Goal: Task Accomplishment & Management: Manage account settings

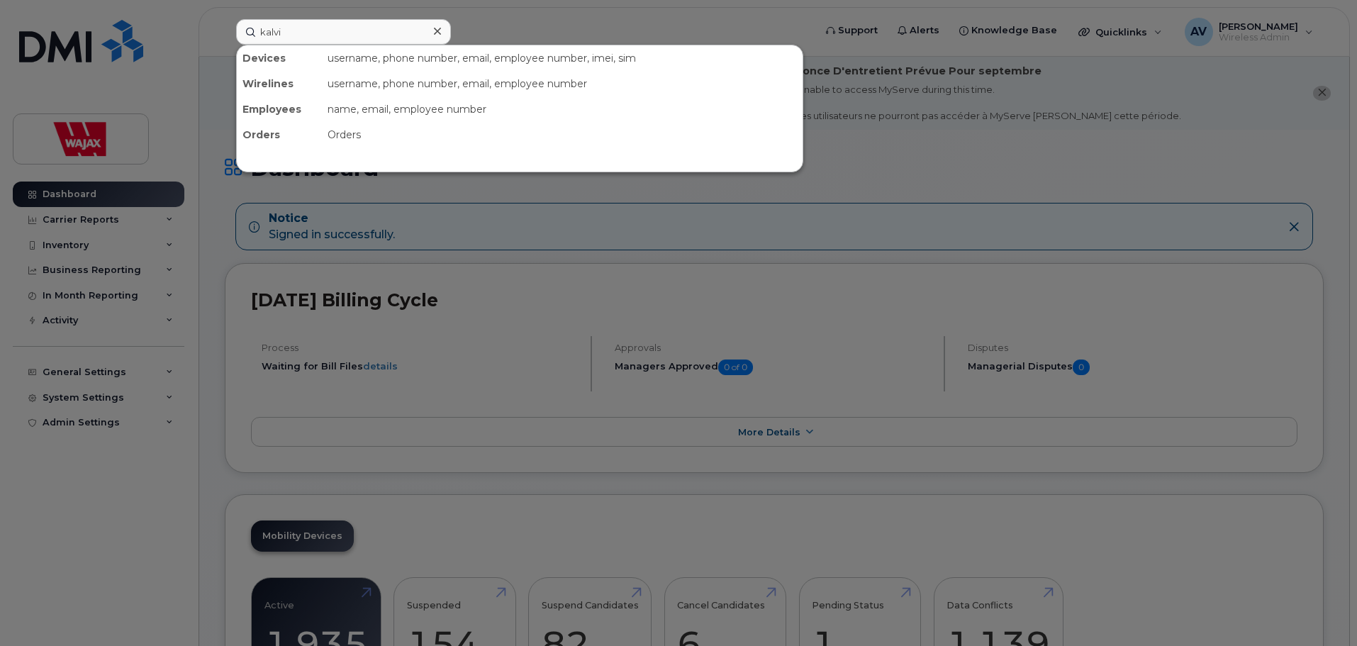
type input "kalvin"
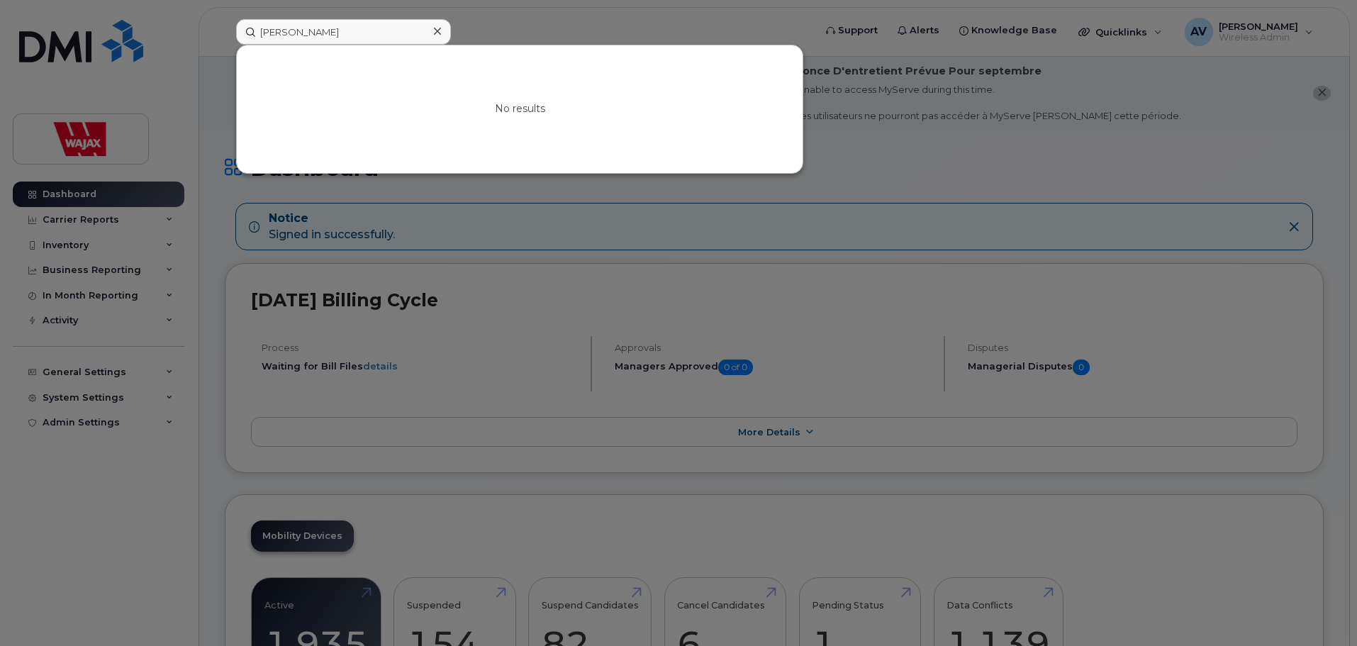
drag, startPoint x: 332, startPoint y: 26, endPoint x: 36, endPoint y: 9, distance: 296.0
click at [225, 19] on div "kalvin No results" at bounding box center [520, 32] width 591 height 26
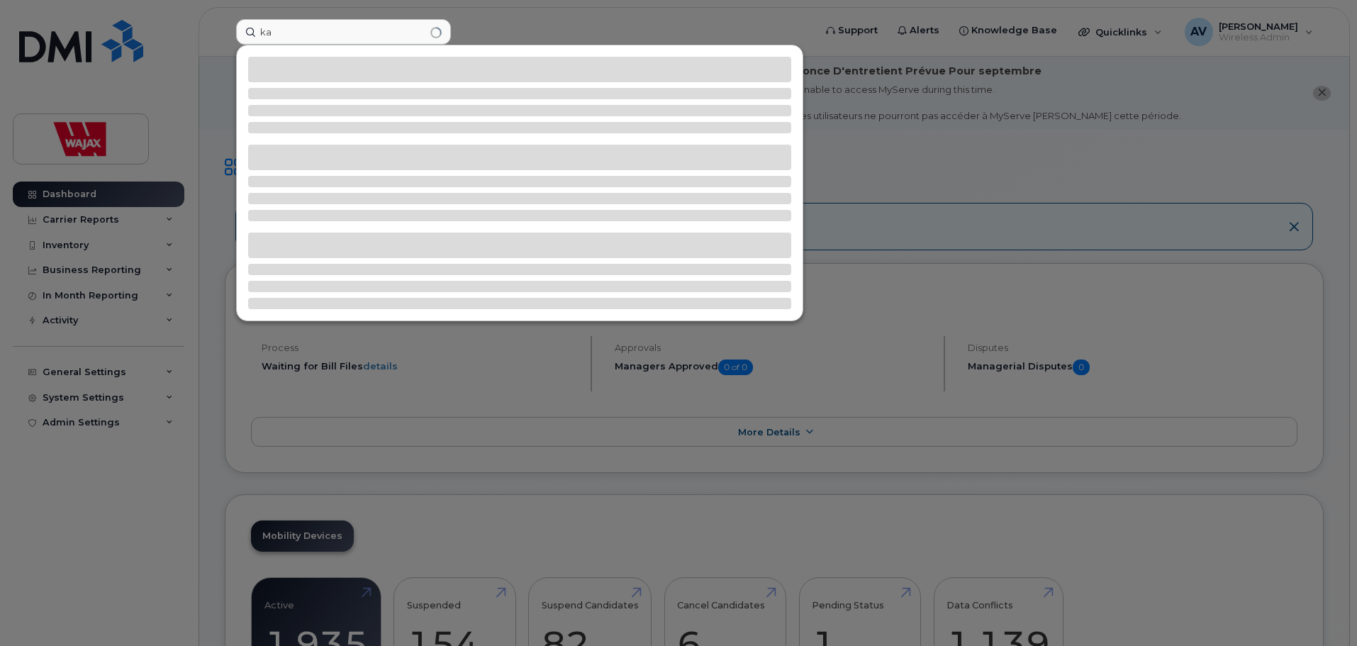
type input "k"
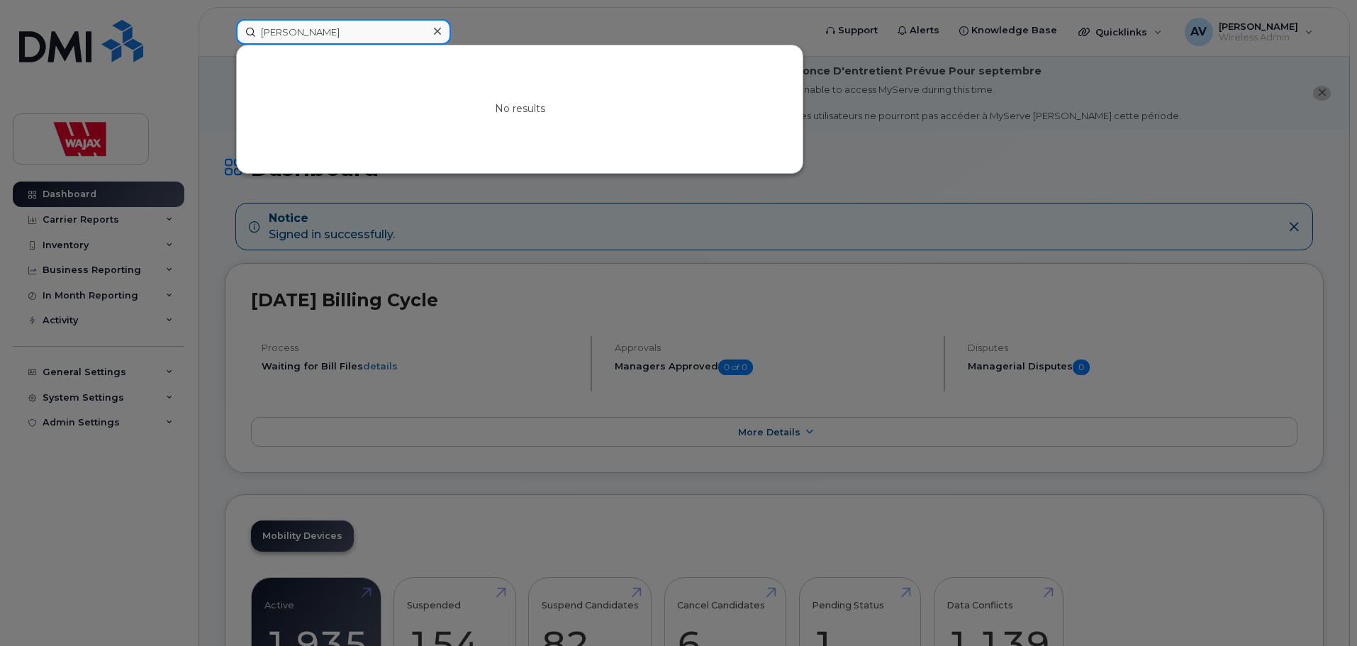
drag, startPoint x: 196, startPoint y: 27, endPoint x: 172, endPoint y: 30, distance: 24.4
click at [225, 30] on div "sagert No results" at bounding box center [520, 32] width 591 height 26
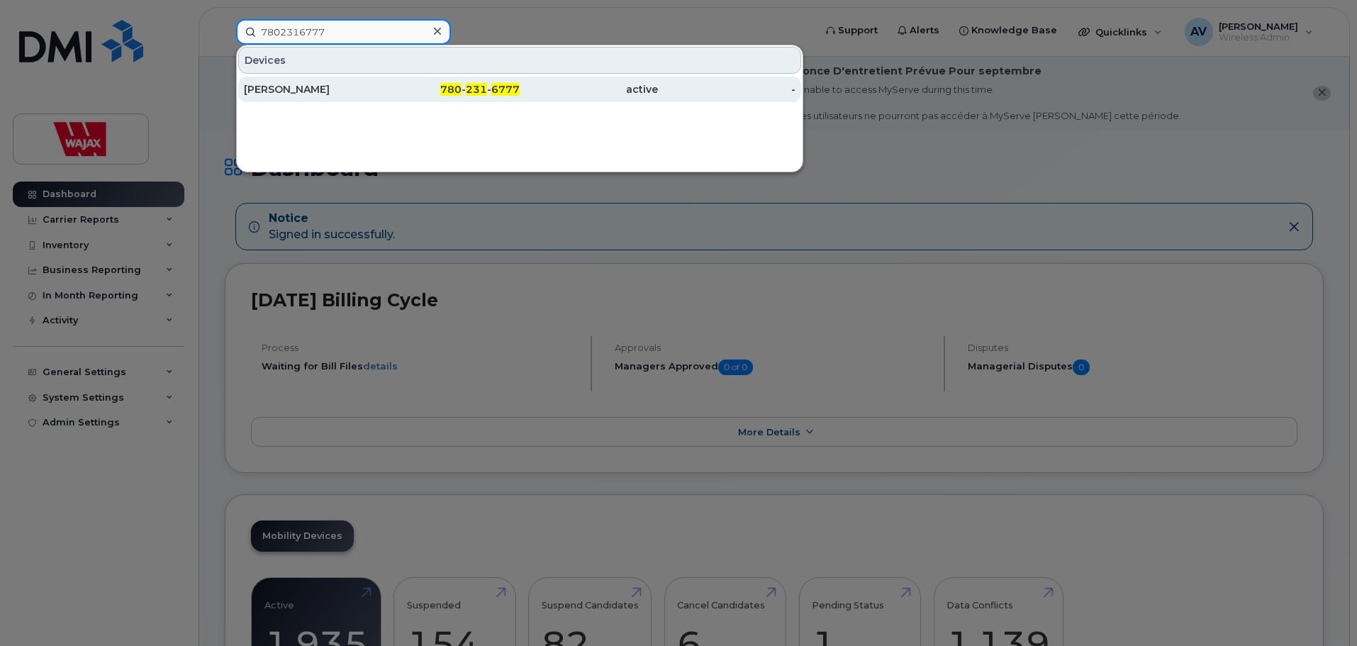
type input "7802316777"
click at [416, 93] on div "780 - 231 - 6777" at bounding box center [451, 89] width 138 height 14
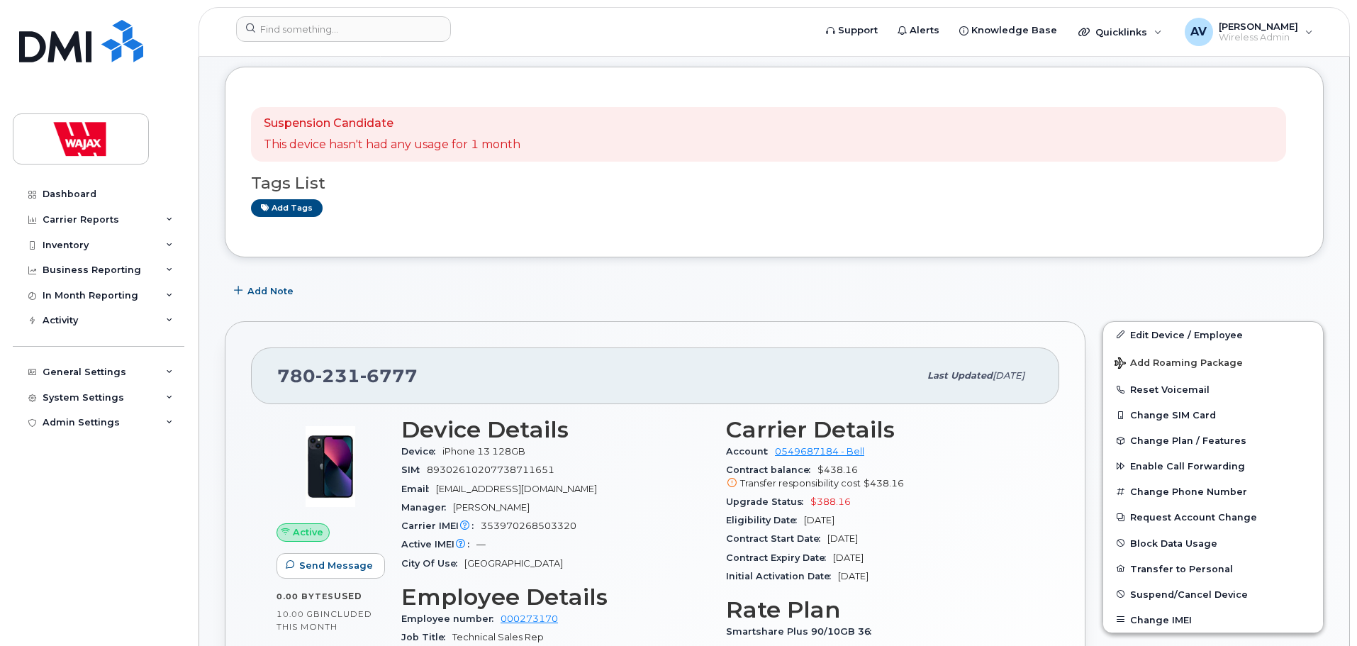
scroll to position [71, 0]
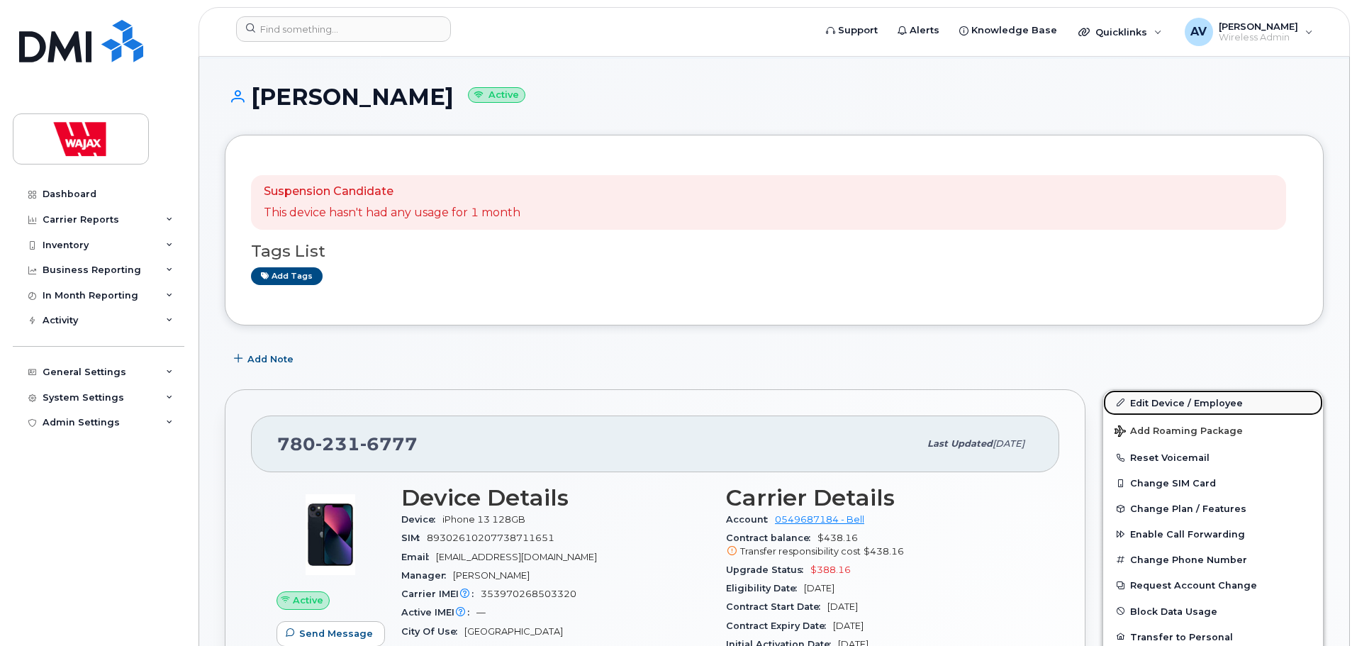
click at [1181, 400] on link "Edit Device / Employee" at bounding box center [1213, 403] width 220 height 26
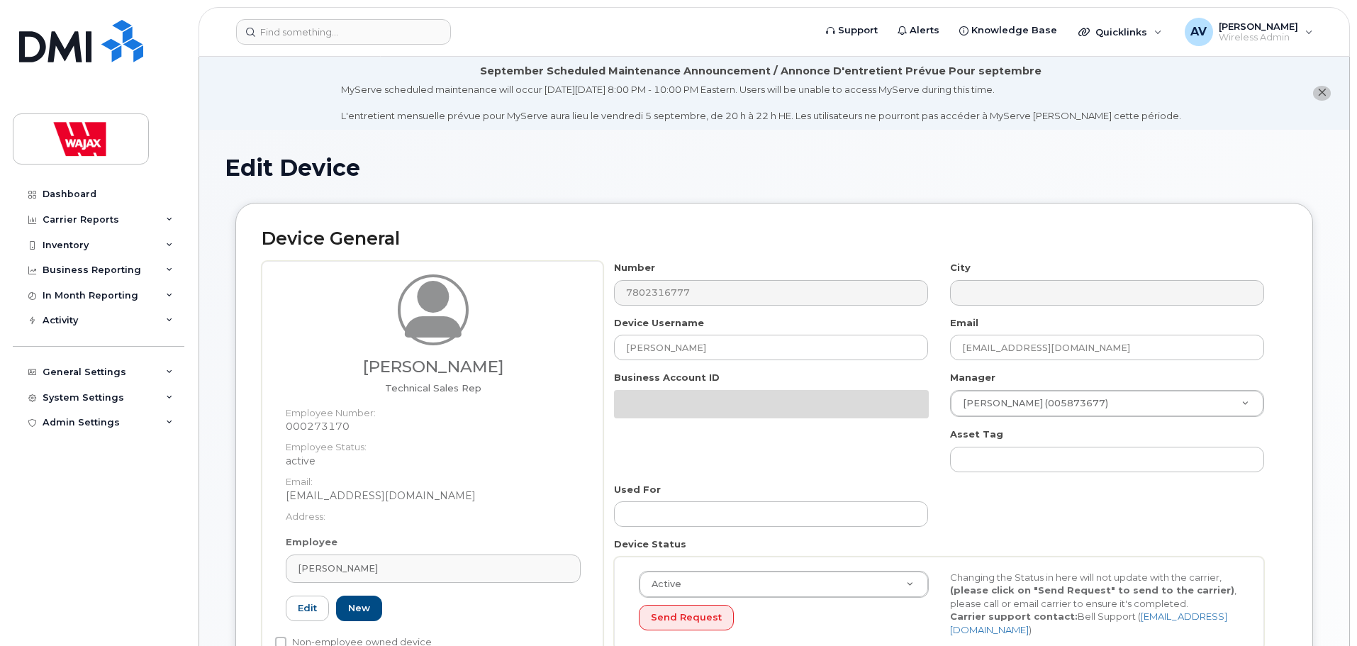
select select "23291732"
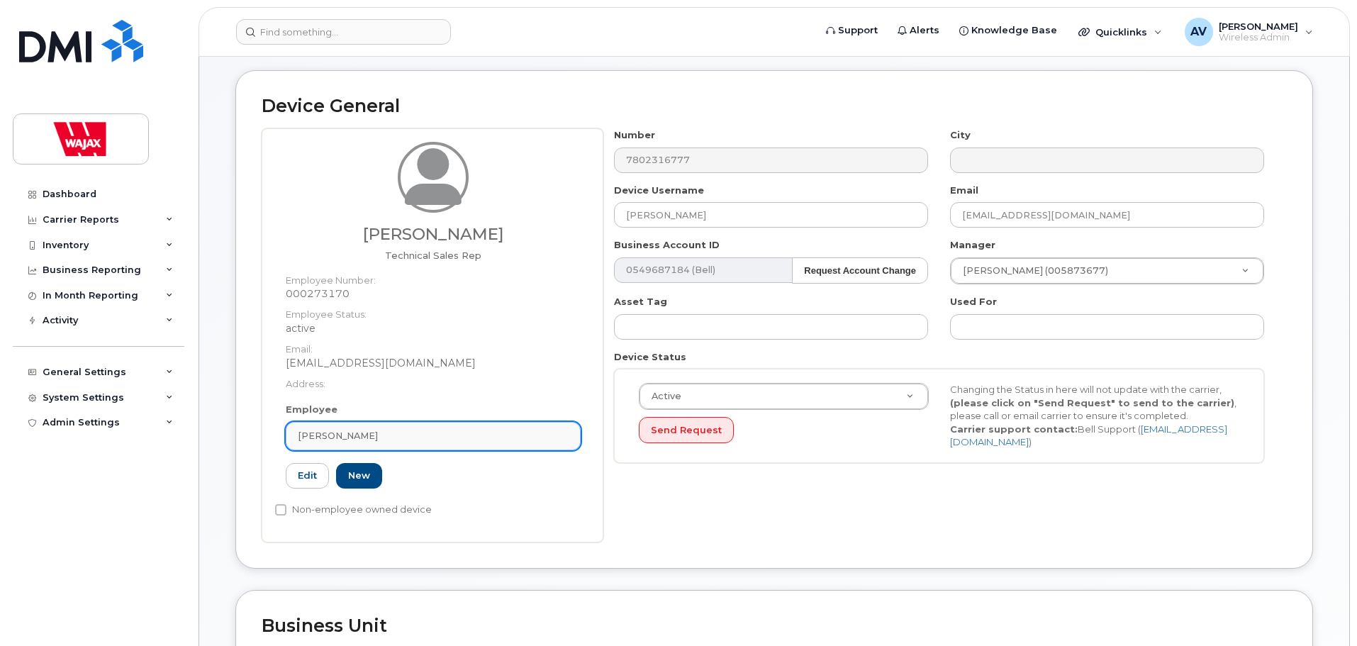
scroll to position [142, 0]
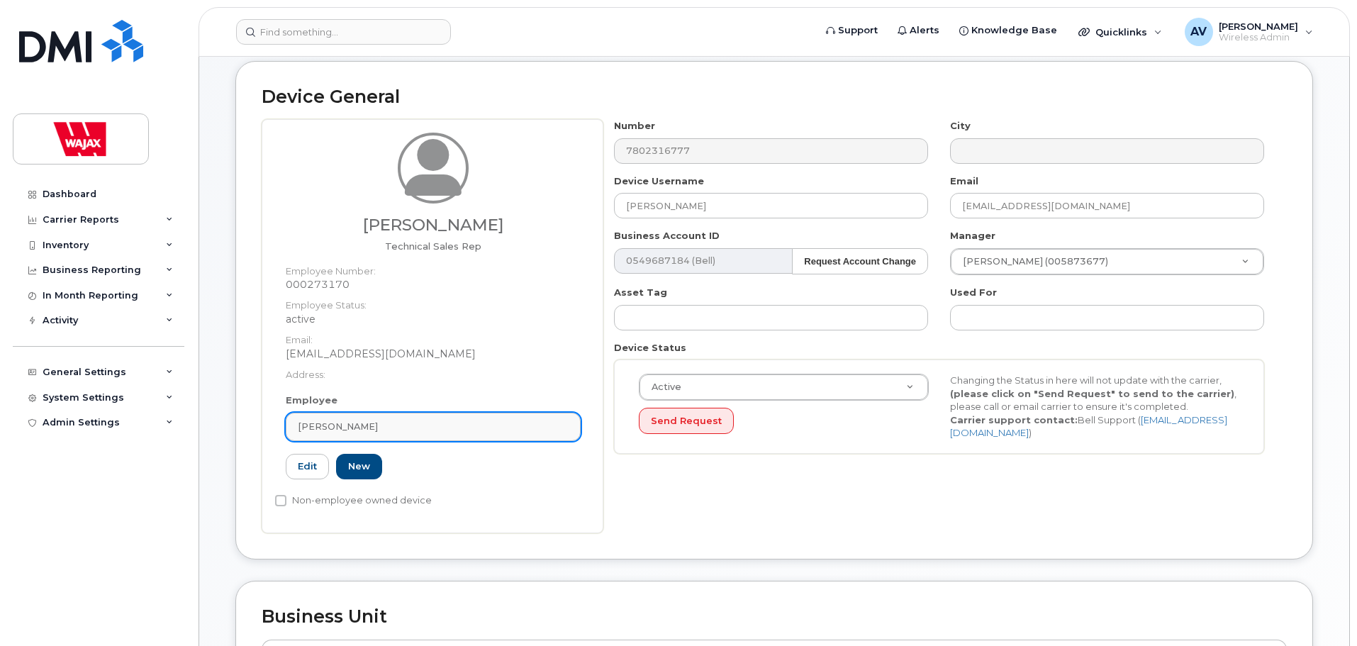
click at [427, 425] on div "[PERSON_NAME]" at bounding box center [433, 426] width 271 height 13
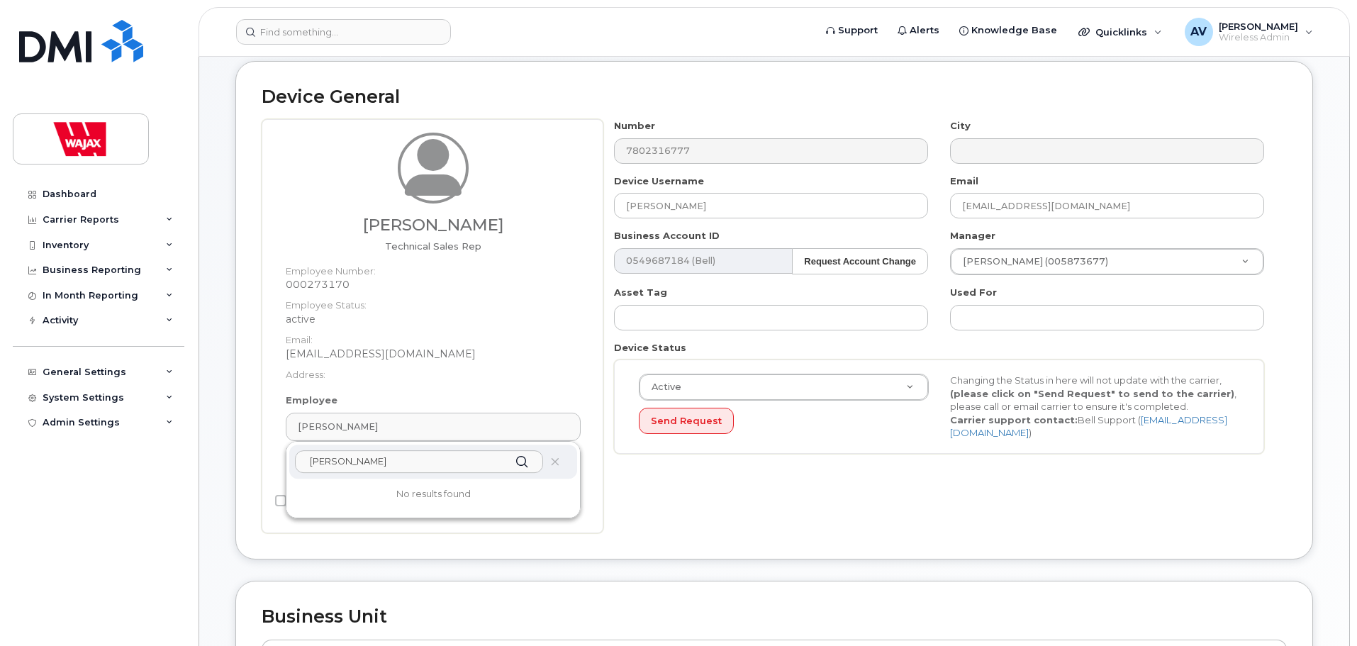
drag, startPoint x: 483, startPoint y: 457, endPoint x: 214, endPoint y: 444, distance: 269.7
click at [214, 444] on div "Edit Device Device General Stephen Flynn Technical Sales Rep Employee Number: 0…" at bounding box center [774, 595] width 1150 height 1215
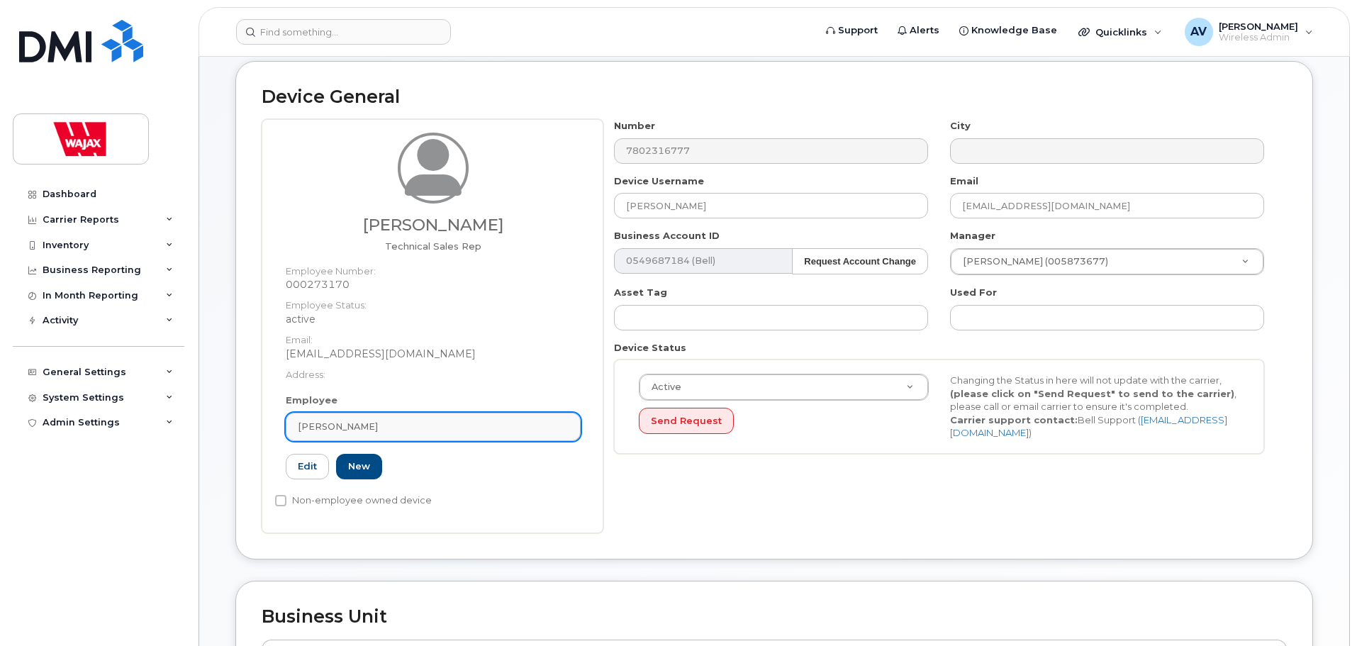
click at [404, 423] on div "[PERSON_NAME]" at bounding box center [433, 426] width 271 height 13
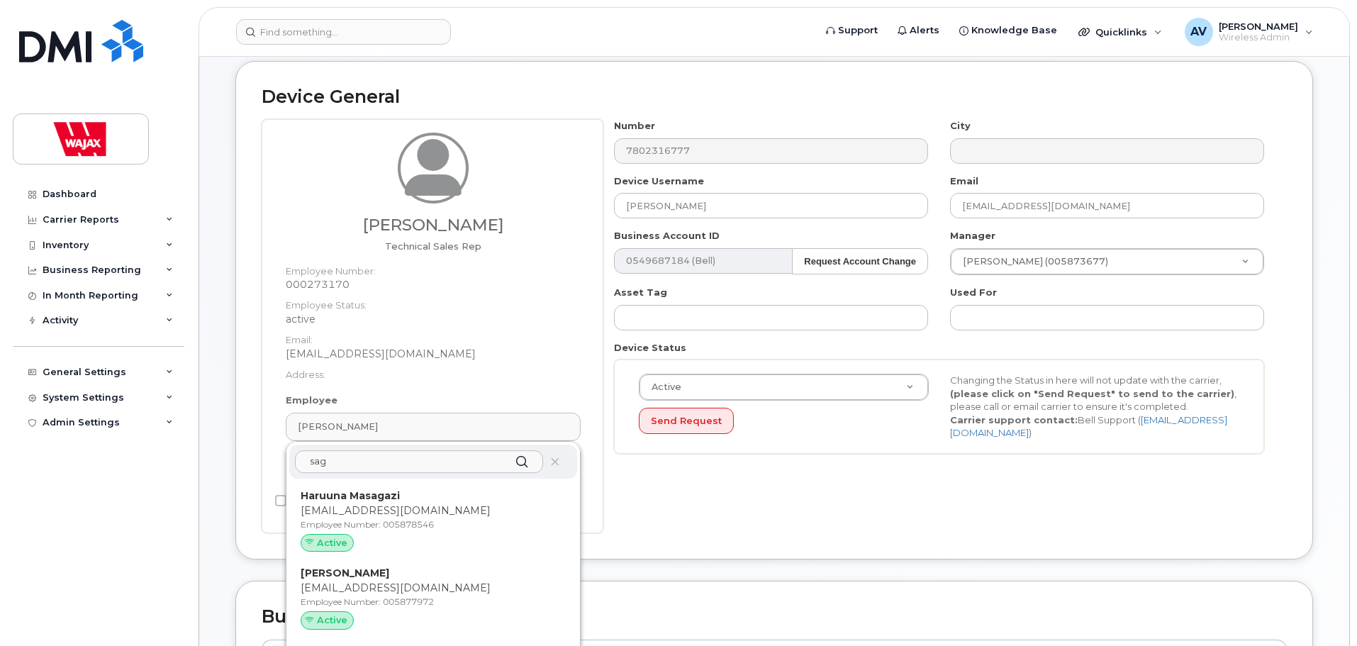
type input "sag"
click at [459, 354] on dd "sflynn@wajax.com" at bounding box center [433, 354] width 295 height 14
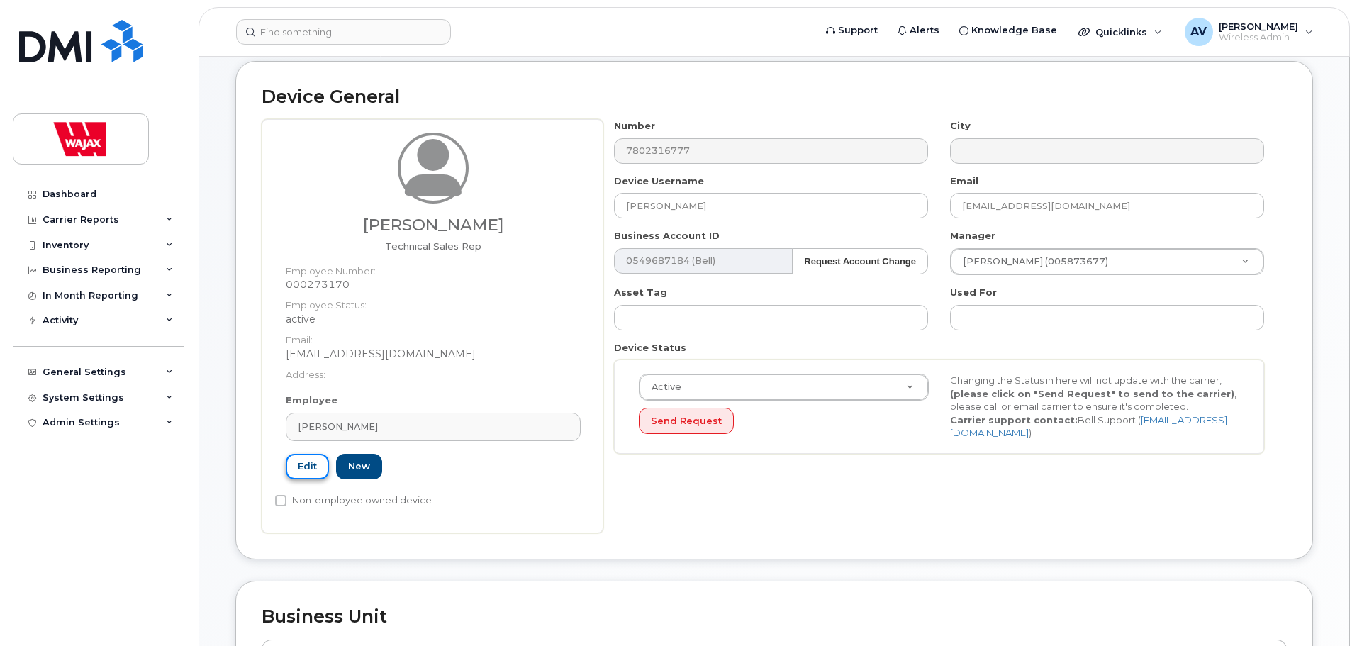
click at [308, 461] on link "Edit" at bounding box center [307, 467] width 43 height 26
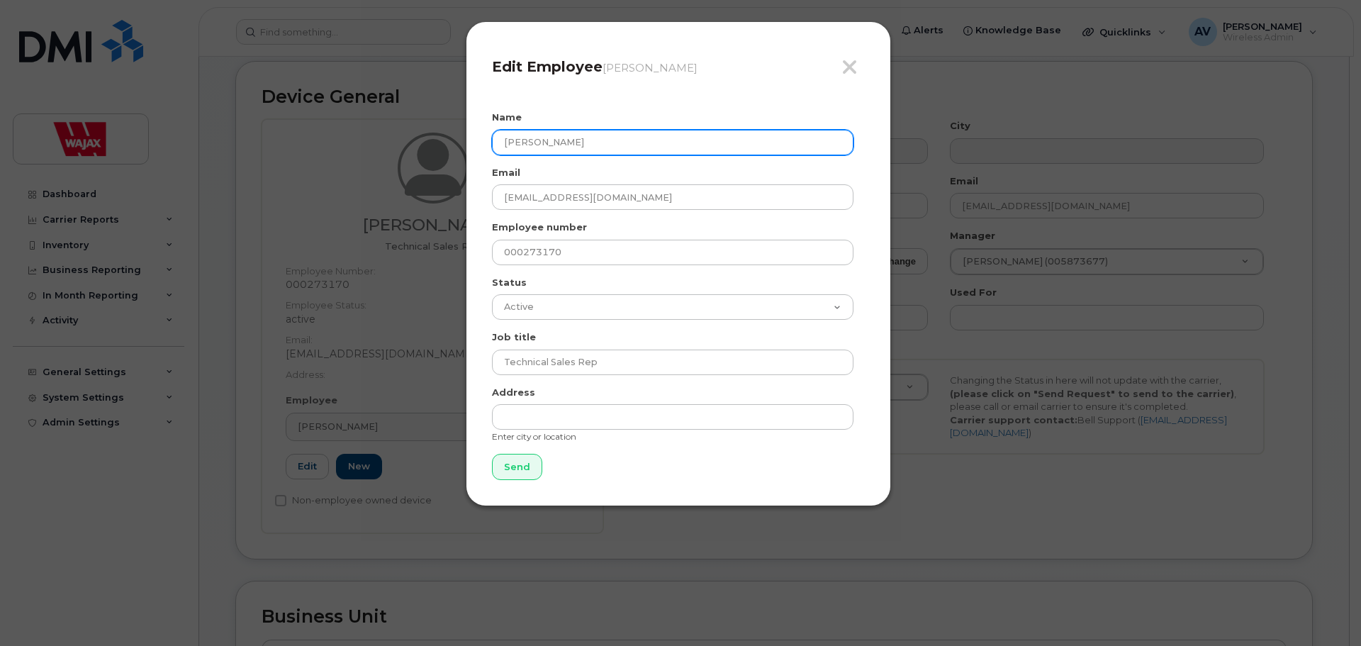
click at [621, 133] on input "[PERSON_NAME]" at bounding box center [672, 143] width 361 height 26
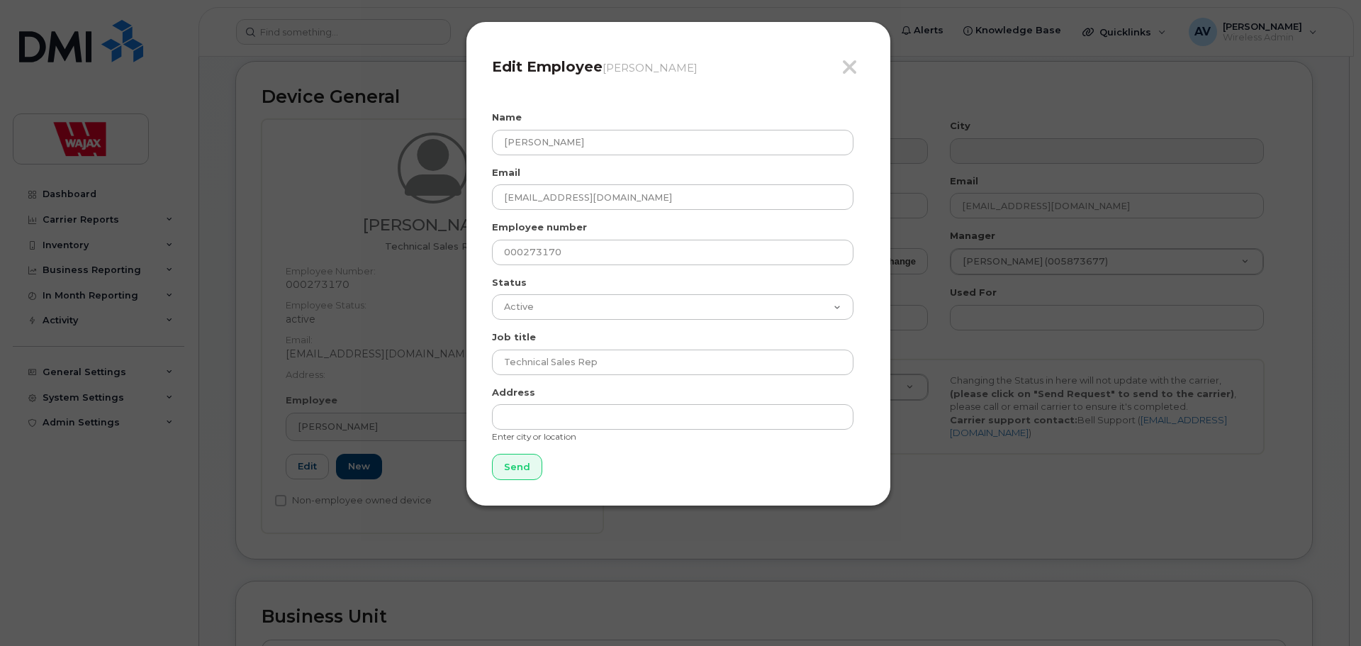
click at [639, 228] on div "Employee number 000273170" at bounding box center [678, 242] width 373 height 45
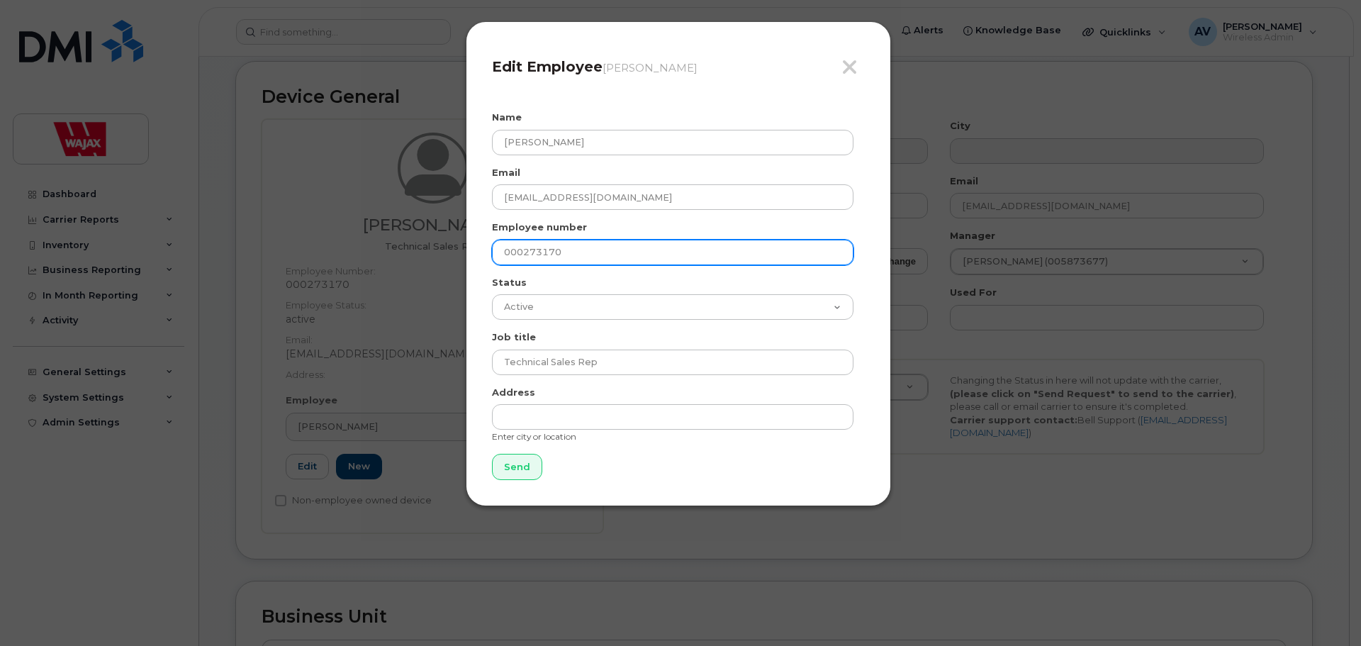
click at [619, 247] on input "000273170" at bounding box center [672, 253] width 361 height 26
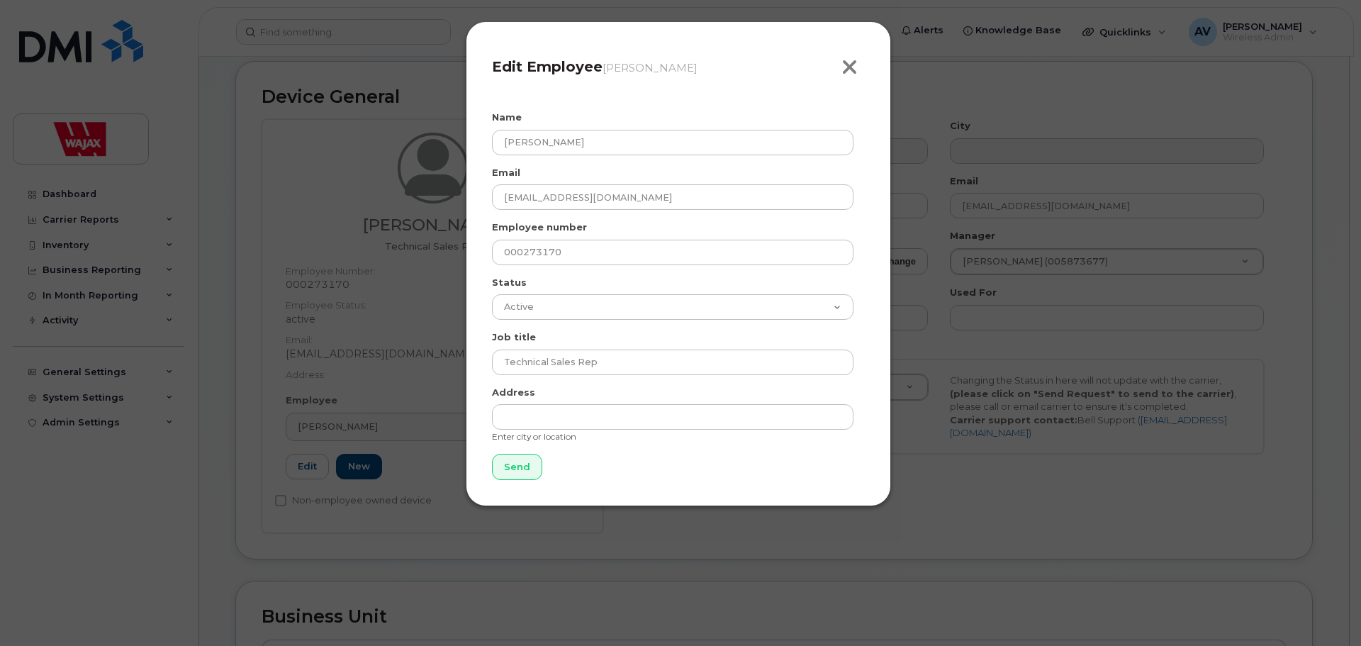
click at [849, 63] on icon "button" at bounding box center [849, 67] width 16 height 21
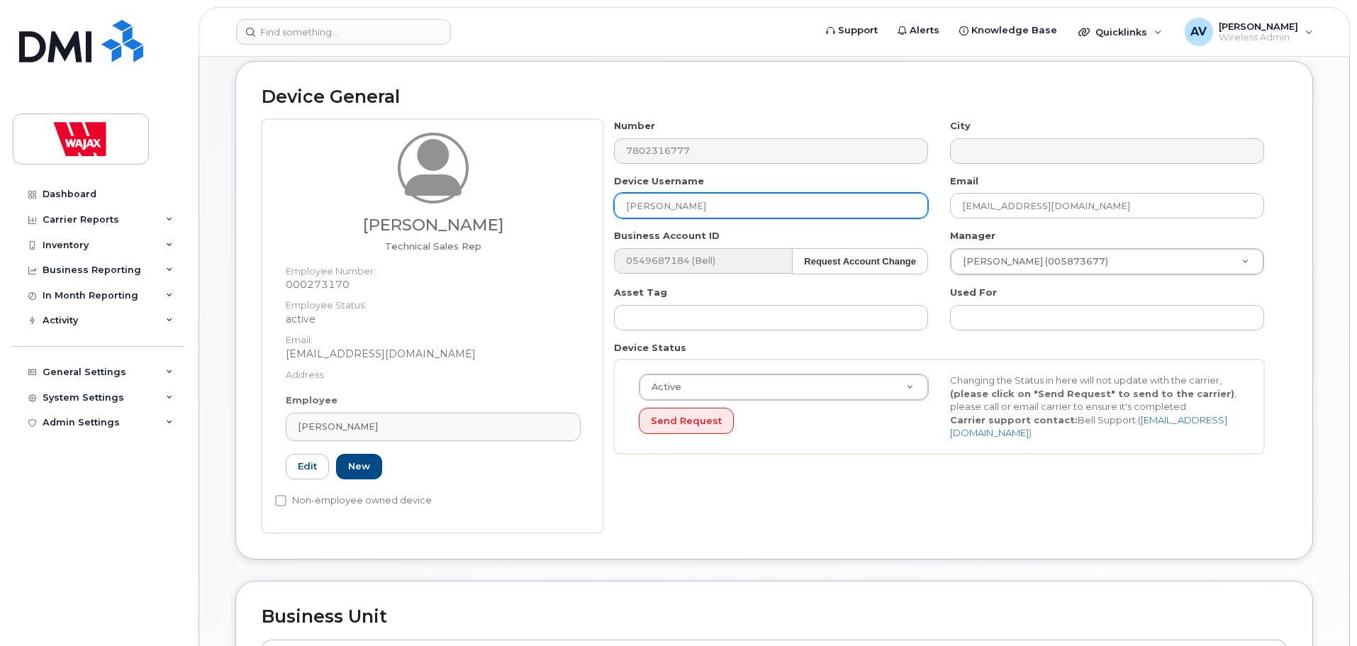
drag, startPoint x: 763, startPoint y: 210, endPoint x: 552, endPoint y: 189, distance: 211.5
click at [552, 189] on div "Stephen Flynn Technical Sales Rep Employee Number: 000273170 Employee Status: a…" at bounding box center [774, 326] width 1025 height 414
type input "[PERSON_NAME]"
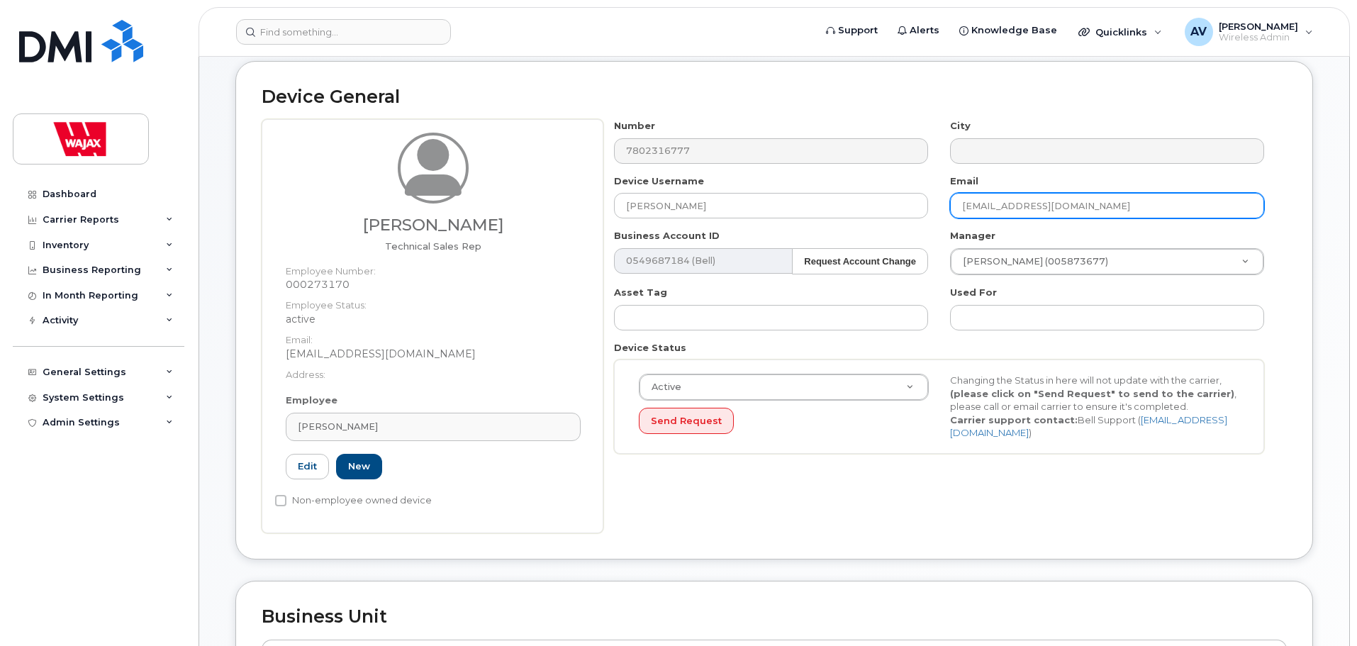
click at [1209, 202] on input "sflynn@wajax.com" at bounding box center [1107, 206] width 314 height 26
drag, startPoint x: 1155, startPoint y: 198, endPoint x: 793, endPoint y: 168, distance: 363.4
click at [793, 168] on div "Number 7802316777 City Device Username Kalvin Sagert Email sflynn@wajax.com Bus…" at bounding box center [939, 291] width 672 height 345
type input "[EMAIL_ADDRESS][DOMAIN_NAME]"
click at [1300, 178] on div "Device General Stephen Flynn Technical Sales Rep Employee Number: 000273170 Emp…" at bounding box center [773, 310] width 1077 height 499
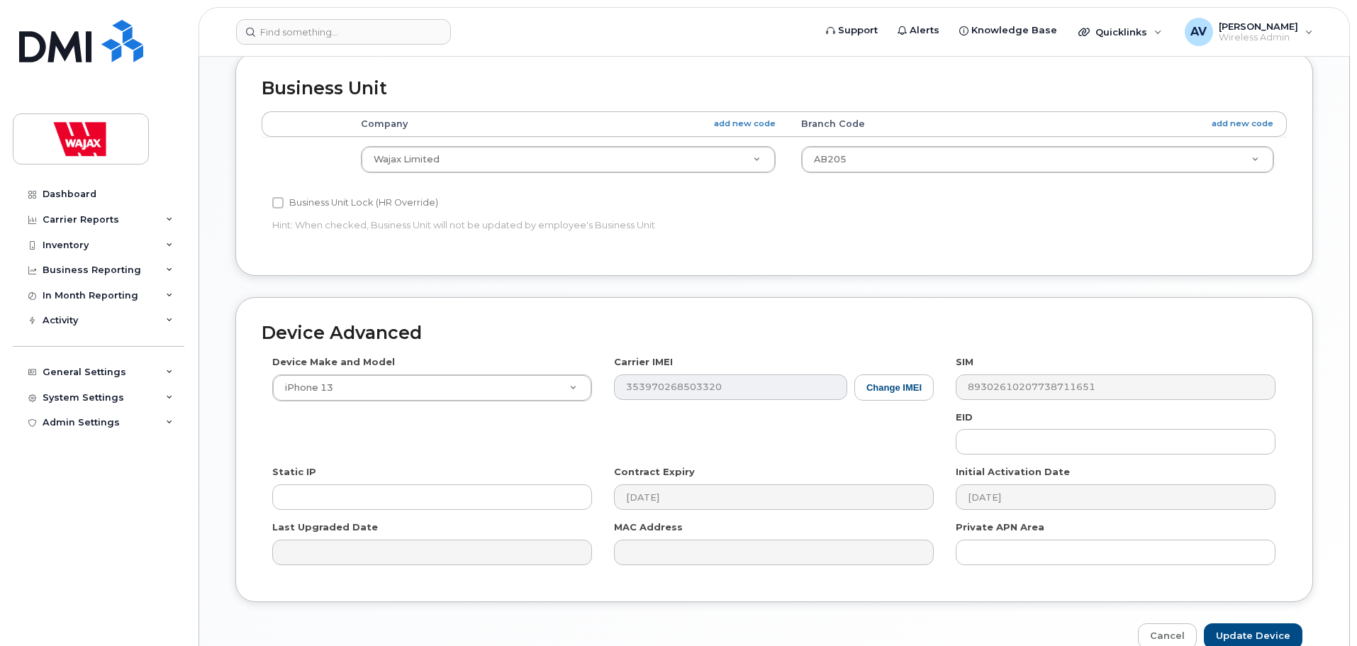
scroll to position [743, 0]
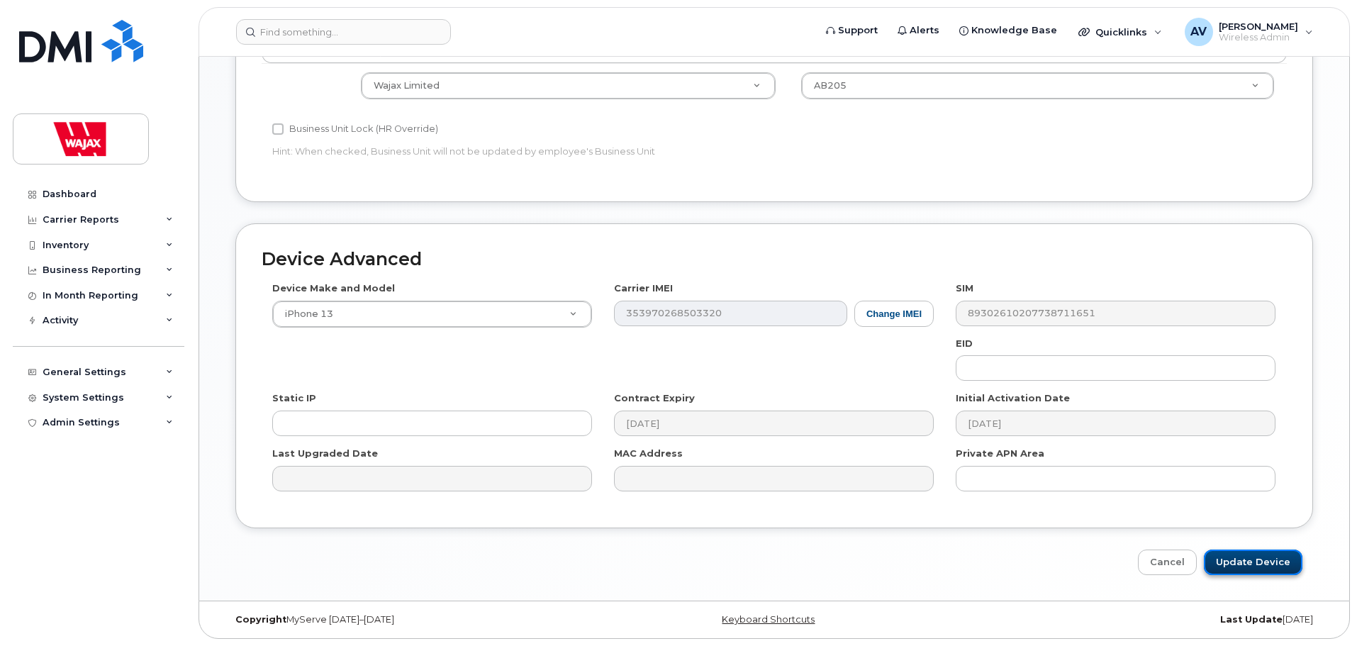
click at [1256, 556] on input "Update Device" at bounding box center [1252, 562] width 99 height 26
type input "Saving..."
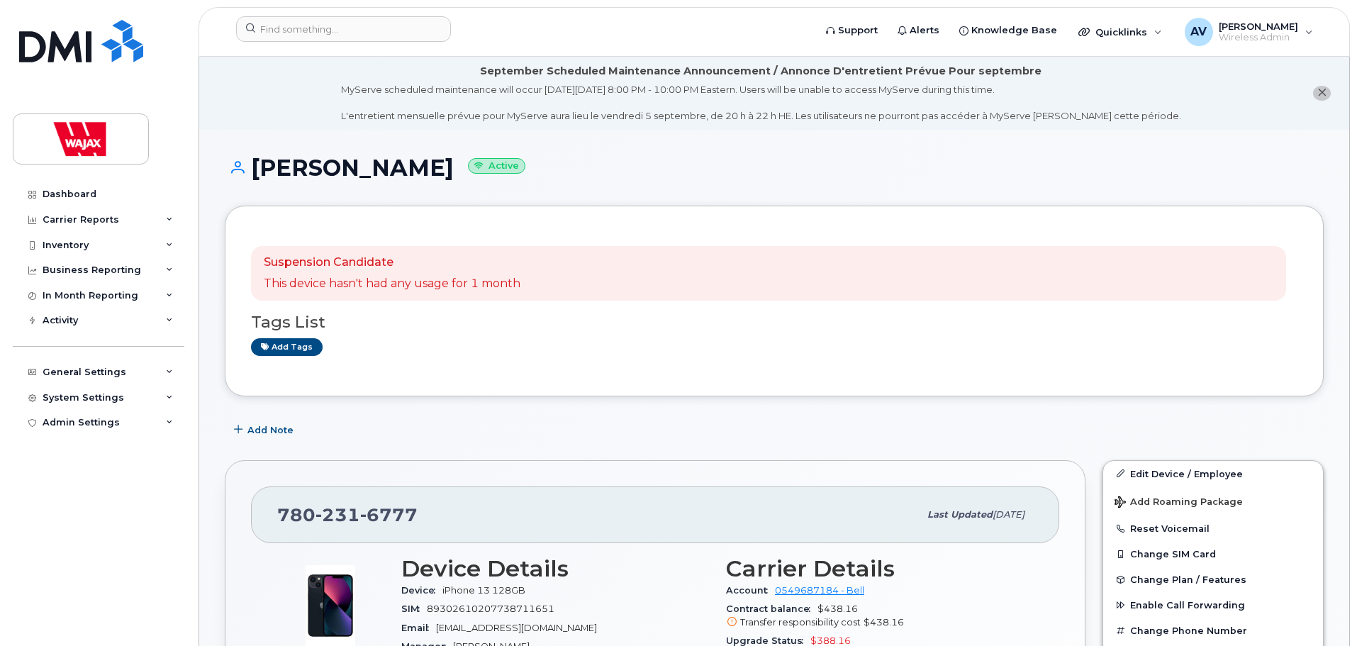
click at [628, 428] on div "Add Note" at bounding box center [774, 430] width 1099 height 26
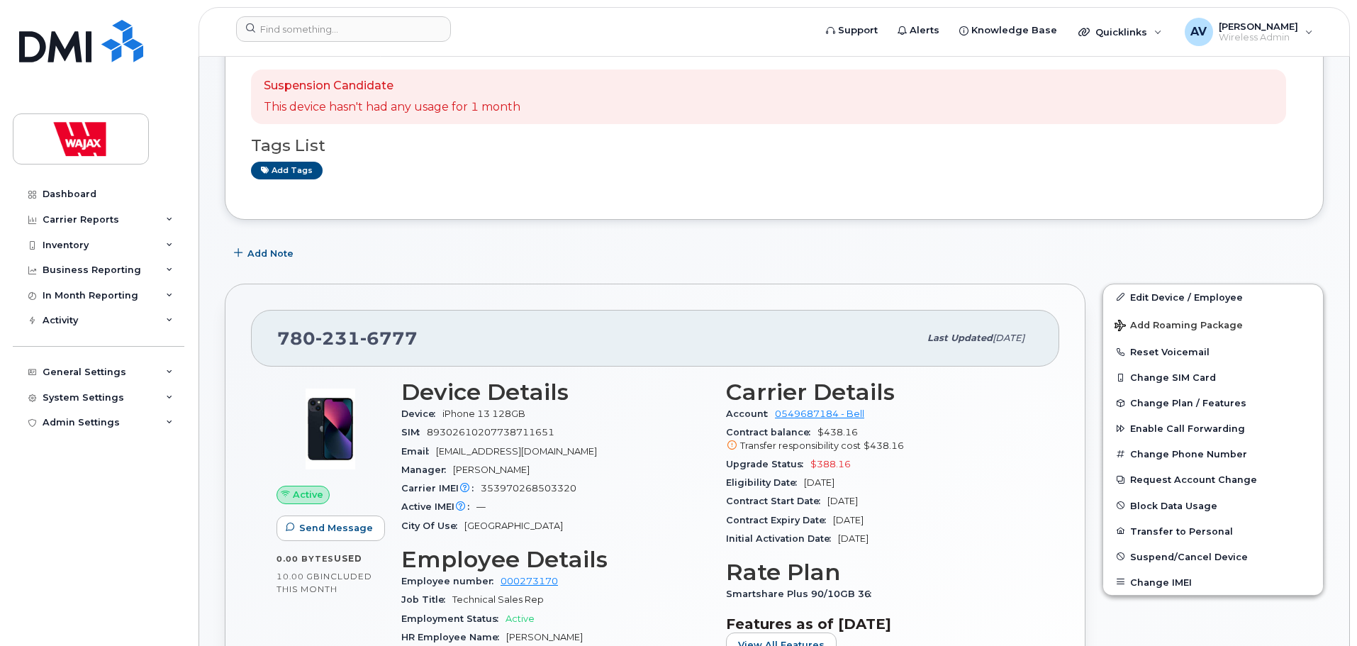
scroll to position [354, 0]
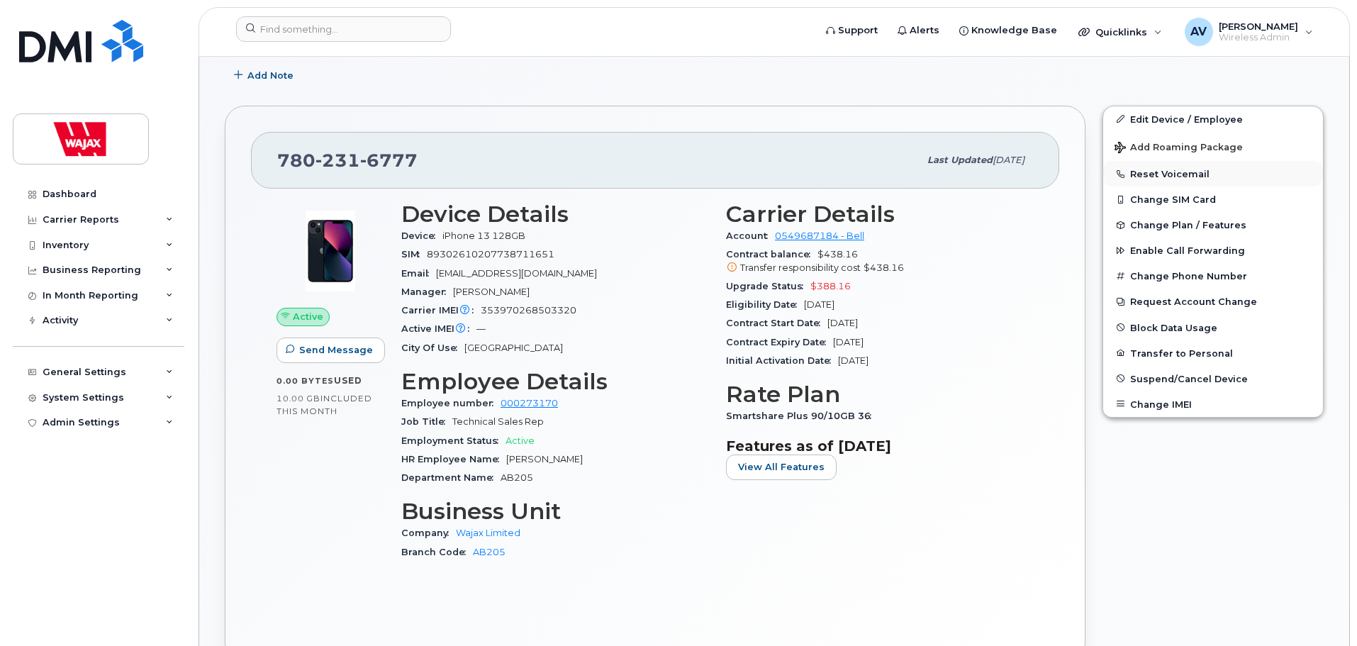
click at [1180, 169] on button "Reset Voicemail" at bounding box center [1213, 174] width 220 height 26
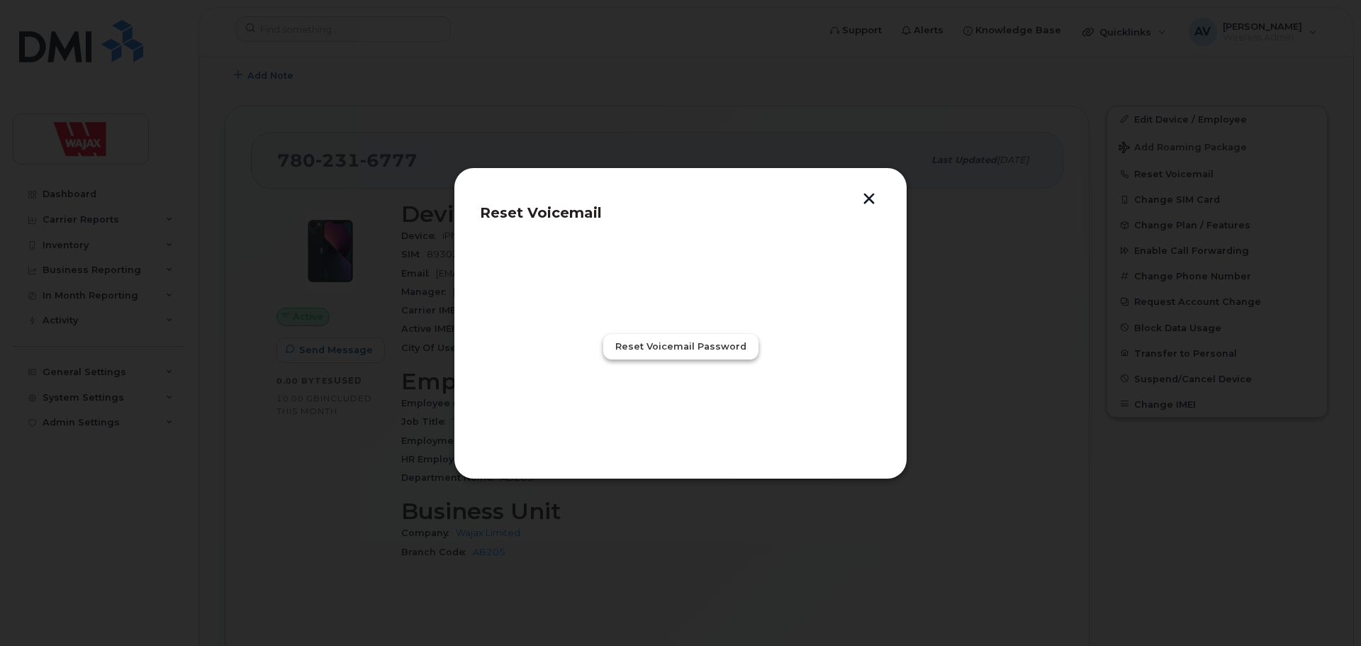
click at [703, 346] on span "Reset Voicemail Password" at bounding box center [680, 345] width 131 height 13
click at [690, 407] on span "Close" at bounding box center [680, 408] width 28 height 13
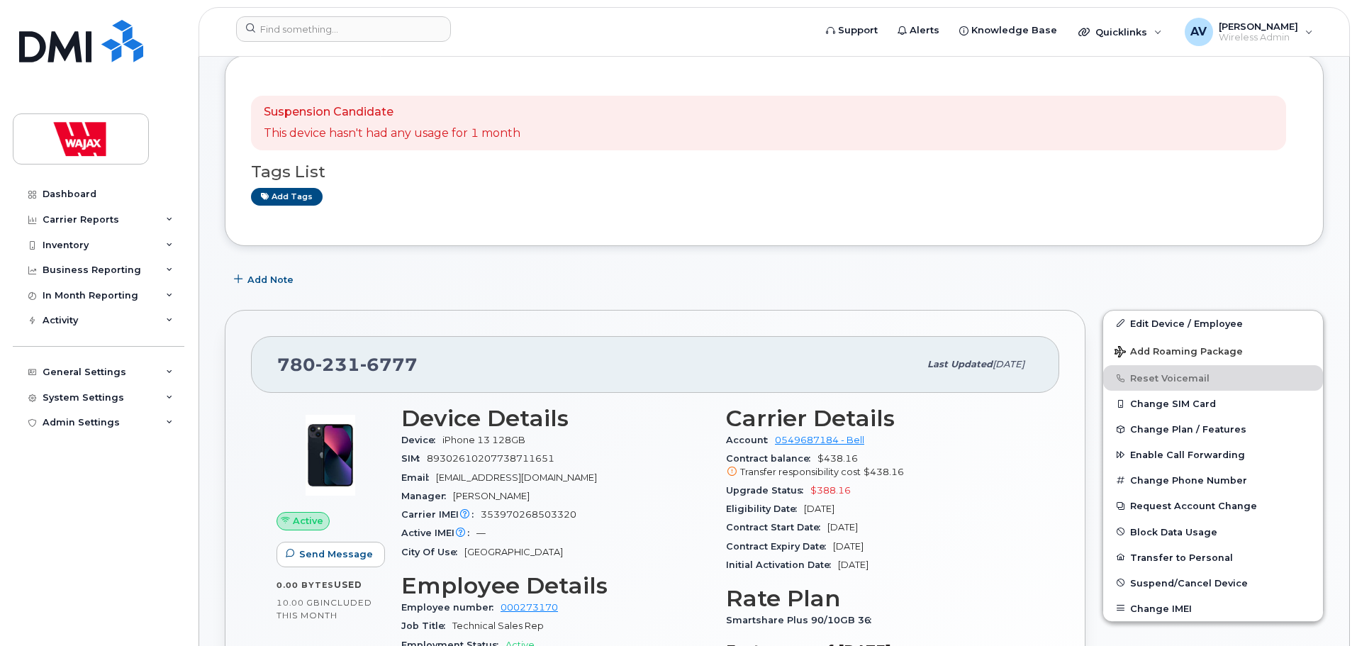
scroll to position [0, 0]
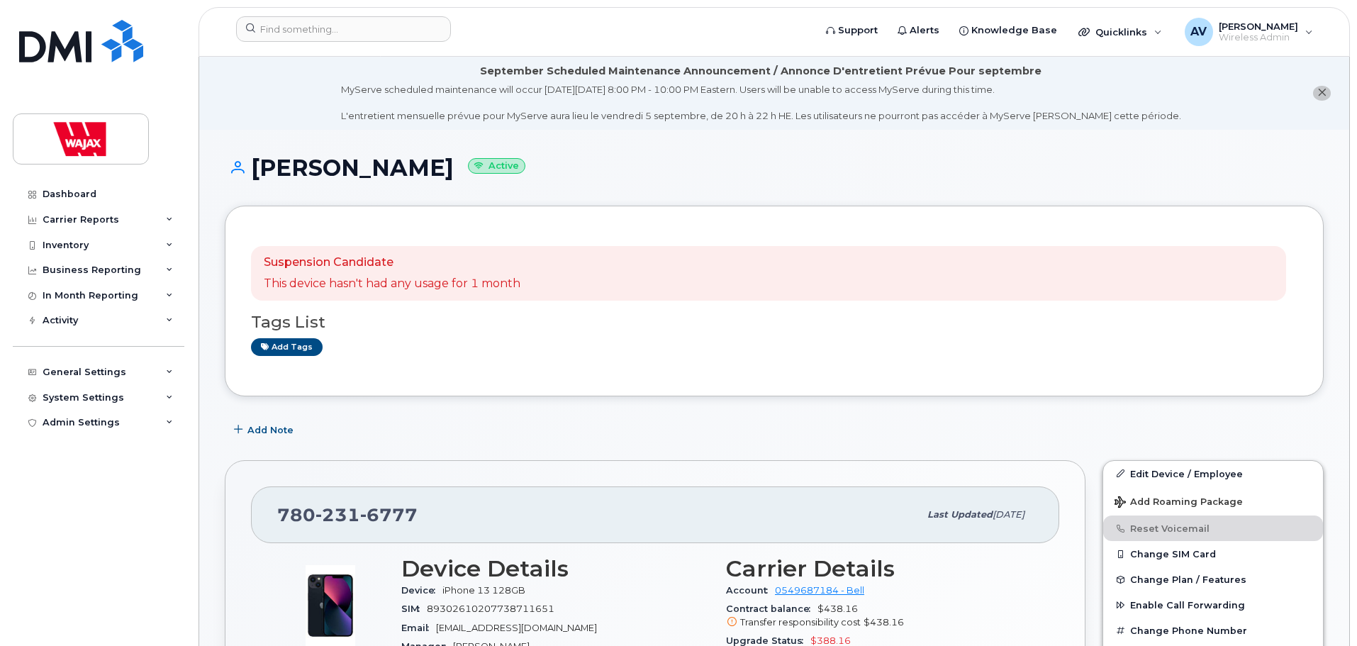
click at [551, 428] on div "Add Note" at bounding box center [774, 430] width 1099 height 26
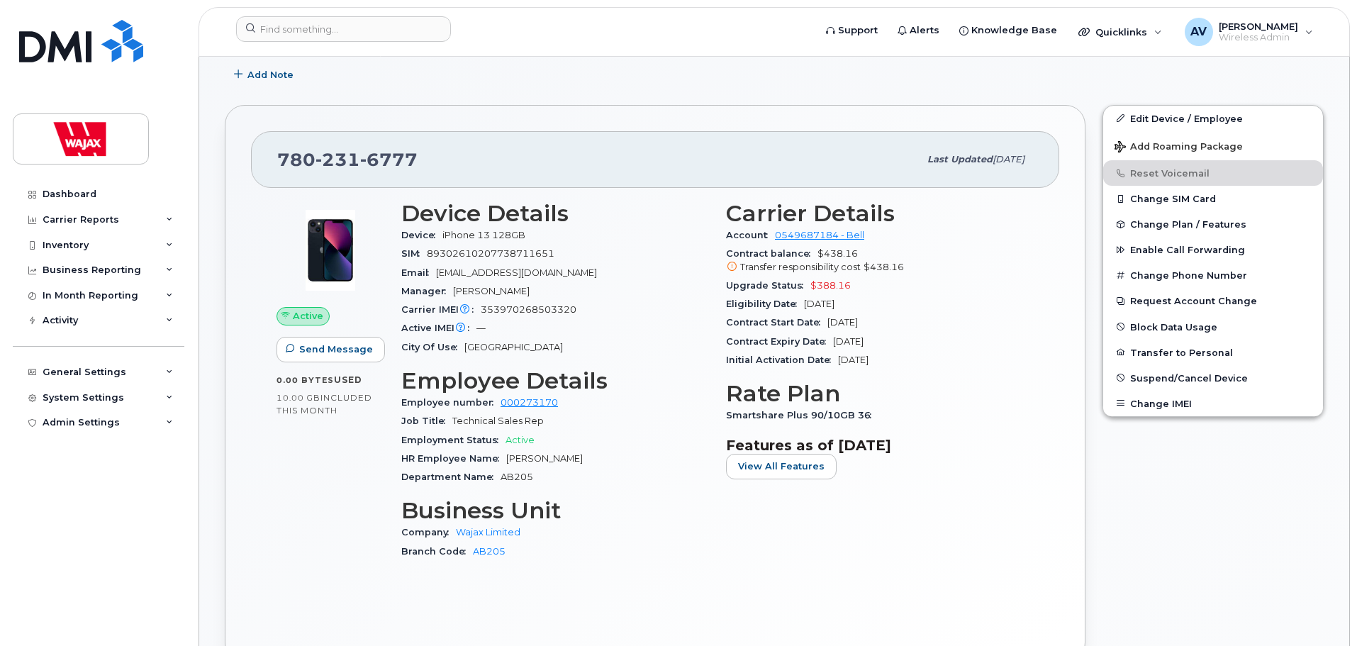
scroll to position [567, 0]
